Goal: Task Accomplishment & Management: Use online tool/utility

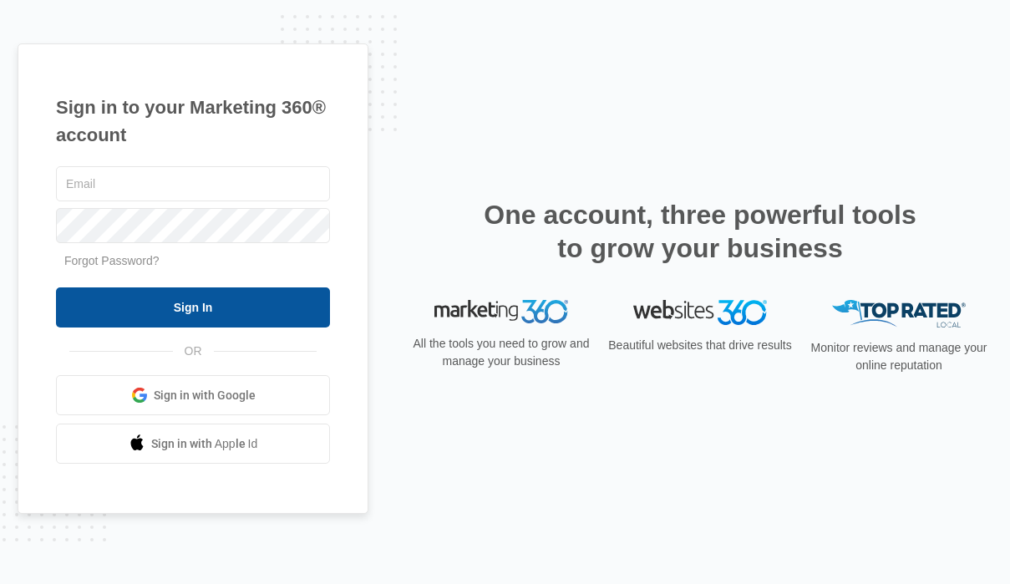
type input "josh@oxygenparts.com"
click at [219, 299] on input "Sign In" at bounding box center [193, 307] width 274 height 40
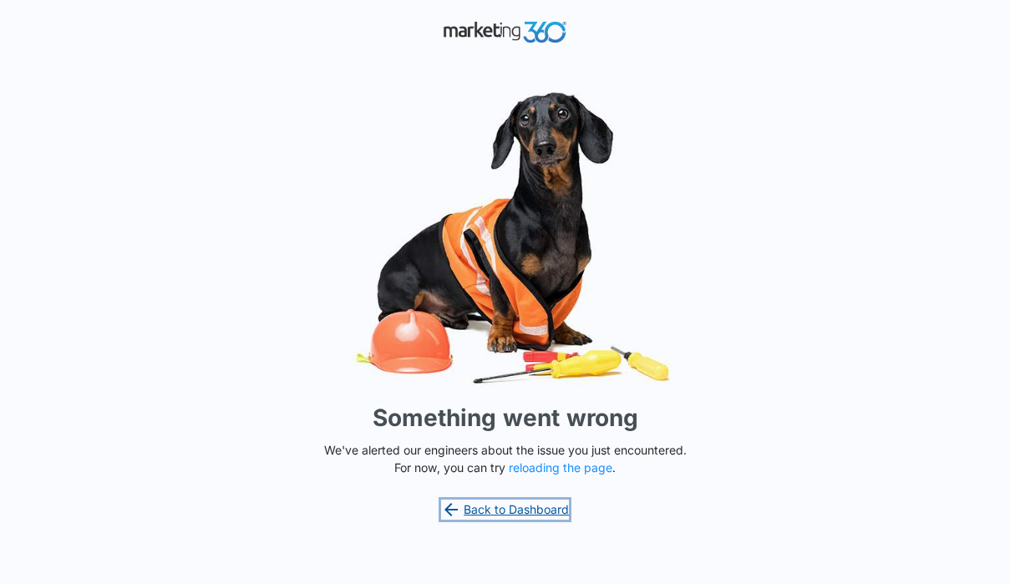
click at [551, 509] on link "Back to Dashboard" at bounding box center [505, 510] width 129 height 20
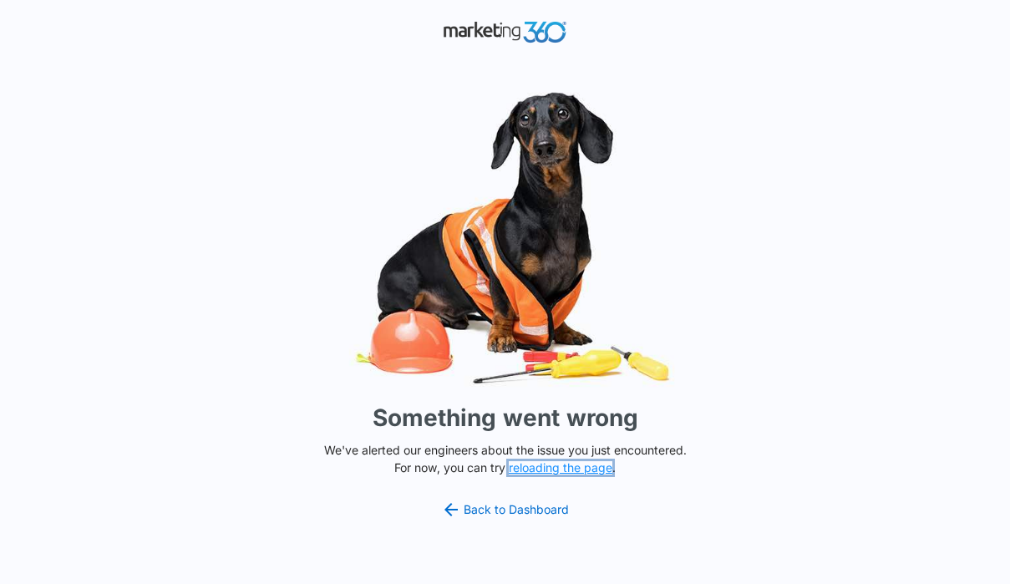
click at [549, 468] on button "reloading the page" at bounding box center [561, 467] width 104 height 13
